Goal: Navigation & Orientation: Find specific page/section

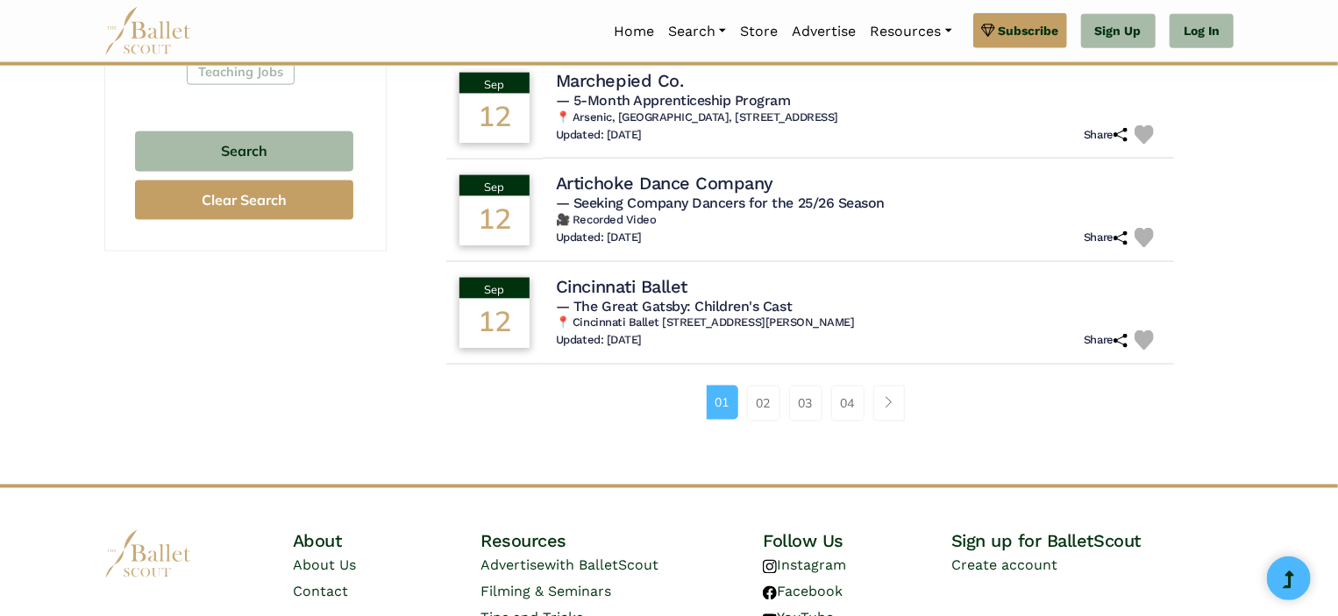
scroll to position [1154, 0]
click at [766, 402] on link "02" at bounding box center [763, 403] width 33 height 35
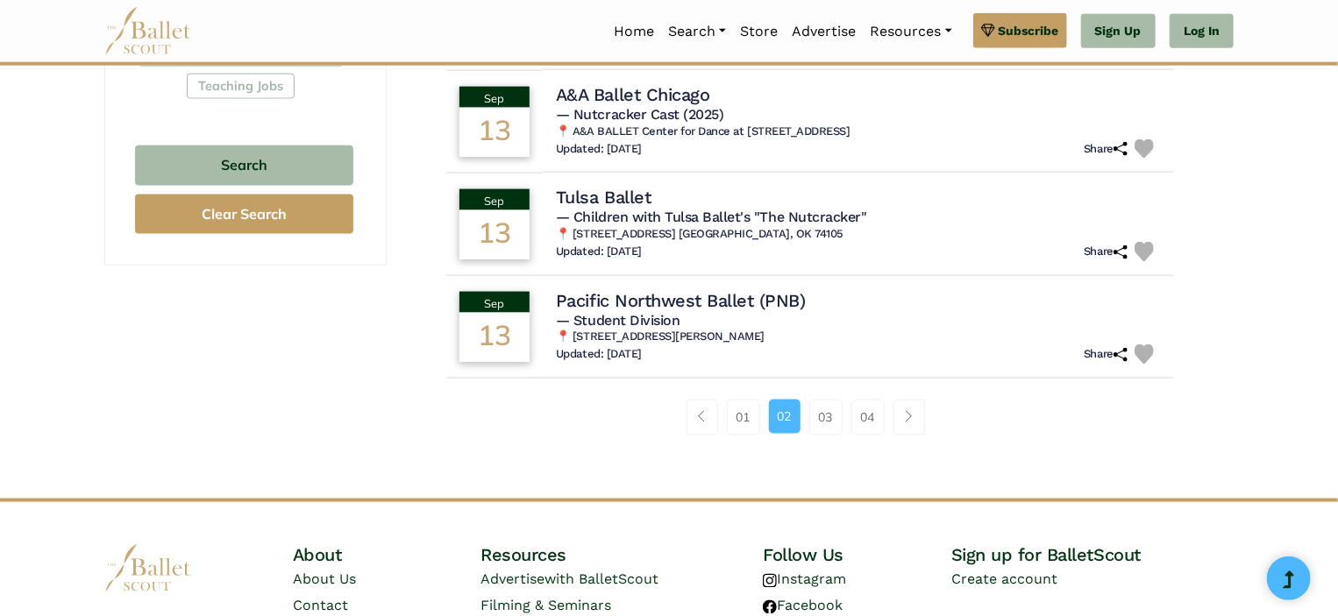
scroll to position [1142, 0]
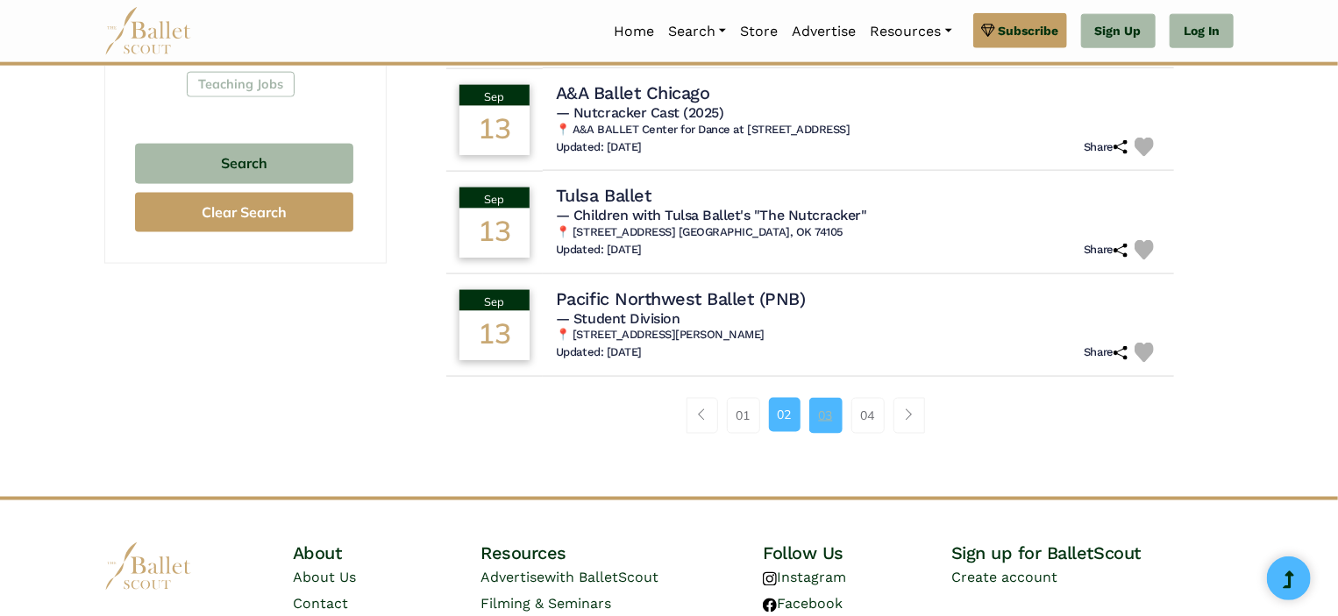
click at [833, 409] on link "03" at bounding box center [825, 415] width 33 height 35
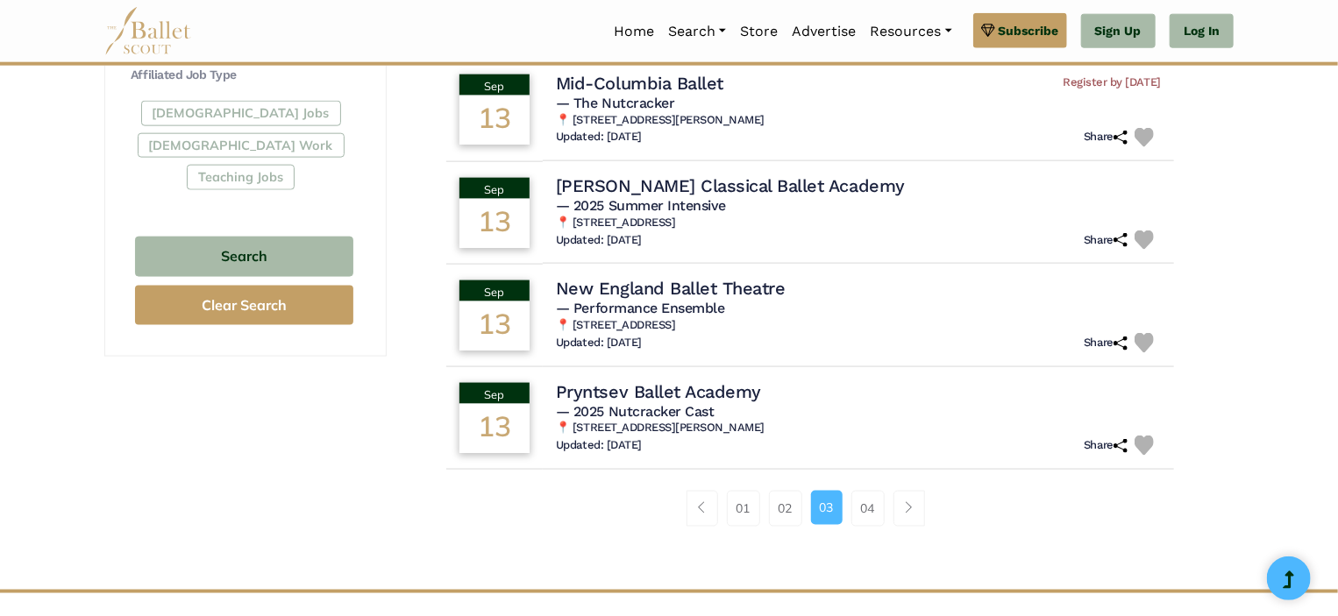
scroll to position [1059, 0]
